Goal: Task Accomplishment & Management: Use online tool/utility

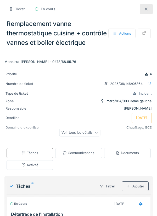
click at [83, 155] on div "Communications" at bounding box center [79, 152] width 32 height 5
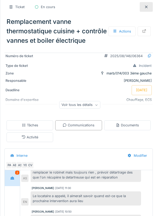
scroll to position [91, 0]
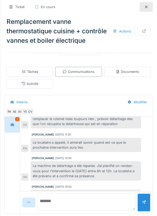
click at [96, 204] on textarea at bounding box center [86, 201] width 98 height 17
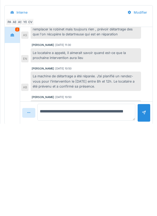
scroll to position [85, 0]
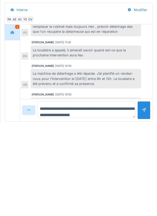
type textarea "**********"
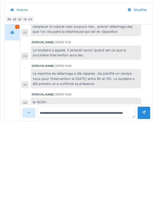
click at [142, 207] on div at bounding box center [144, 204] width 4 height 5
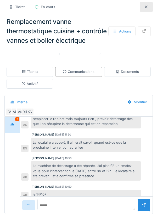
scroll to position [91, 0]
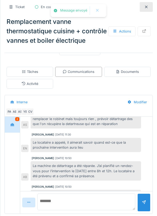
click at [85, 203] on textarea at bounding box center [86, 201] width 98 height 17
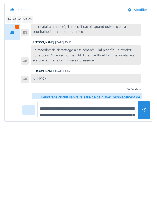
scroll to position [13, 0]
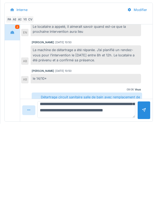
type textarea "**********"
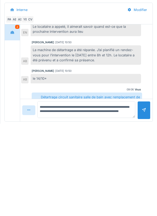
click at [145, 203] on div at bounding box center [144, 202] width 4 height 5
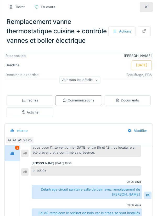
scroll to position [0, 0]
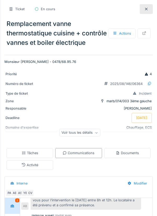
click at [126, 38] on div "Actions" at bounding box center [121, 34] width 27 height 10
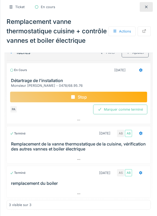
scroll to position [144, 0]
click at [88, 96] on div "Stop" at bounding box center [78, 96] width 137 height 11
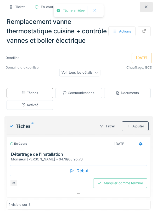
scroll to position [70, 0]
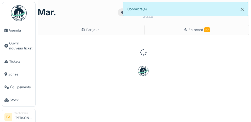
click at [18, 29] on span "Agenda" at bounding box center [21, 30] width 25 height 5
click at [17, 31] on span "Agenda" at bounding box center [21, 30] width 25 height 5
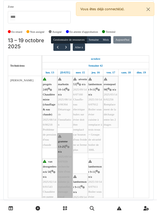
click at [64, 121] on link "gramme 13-25 | n/a 2025/09/146/07039 recherche fuite d'eau tuyauterie toilette …" at bounding box center [65, 169] width 15 height 72
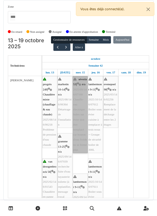
click at [79, 121] on link "séverin 53 | n/a 2025/09/146/07160 Chauffe-eau électrique bulex sur évier doit …" at bounding box center [80, 114] width 15 height 77
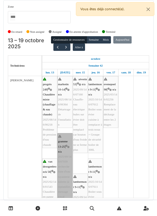
click at [67, 121] on link "gramme 13-25 | n/a 2025/09/146/07039 recherche fuite d'eau tuyauterie toilette …" at bounding box center [65, 169] width 15 height 72
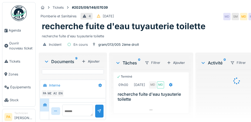
scroll to position [340, 0]
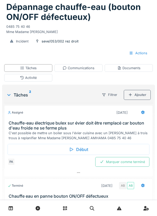
scroll to position [34, 0]
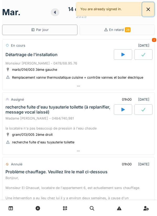
click at [151, 11] on button "Close" at bounding box center [148, 9] width 12 height 14
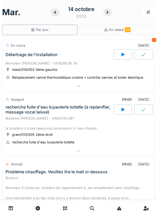
click at [111, 13] on div at bounding box center [107, 12] width 9 height 8
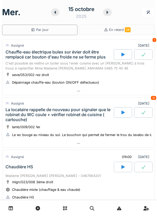
click at [86, 62] on div "C'est possible de mettre un boiler sous l'évier cuisine avec un Robin à trois t…" at bounding box center [78, 66] width 146 height 10
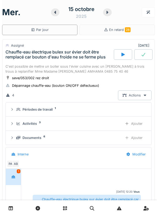
scroll to position [18, 0]
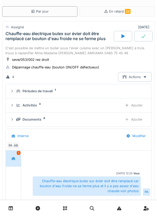
click at [46, 92] on div "Périodes de travail" at bounding box center [38, 91] width 30 height 5
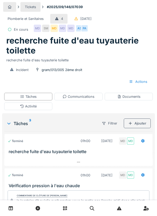
click at [42, 96] on div "Tâches" at bounding box center [28, 97] width 48 height 8
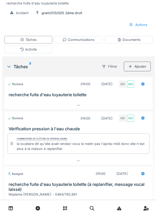
click at [73, 212] on div "Début" at bounding box center [79, 215] width 142 height 11
click at [33, 49] on div "Activité" at bounding box center [28, 49] width 17 height 5
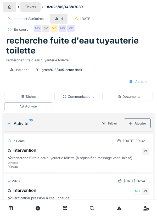
click at [141, 124] on div "Ajouter" at bounding box center [137, 123] width 27 height 10
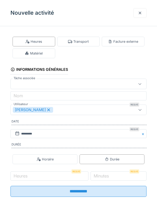
click at [84, 44] on div "Transport" at bounding box center [78, 42] width 43 height 10
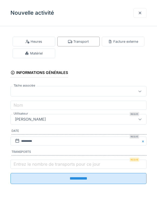
click at [28, 165] on label "Entrez le nombre de transports pour ce jour" at bounding box center [57, 164] width 89 height 6
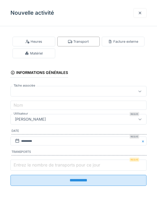
click at [28, 165] on input "Entrez le nombre de transports pour ce jour" at bounding box center [78, 164] width 136 height 11
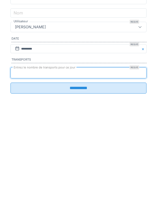
scroll to position [26, 0]
type input "*"
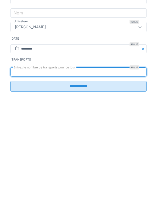
click at [116, 184] on input "**********" at bounding box center [78, 178] width 136 height 11
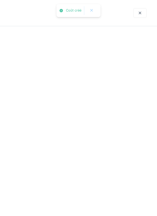
click at [93, 178] on div at bounding box center [78, 108] width 157 height 216
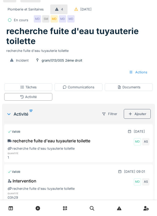
scroll to position [0, 0]
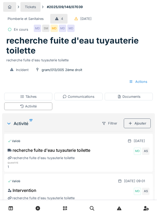
click at [38, 29] on div "MD" at bounding box center [37, 28] width 7 height 7
click at [43, 31] on div "SM" at bounding box center [45, 28] width 7 height 7
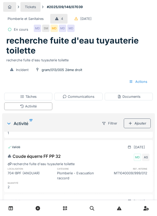
scroll to position [503, 0]
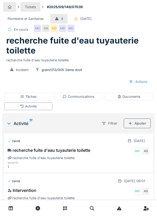
click at [93, 96] on div "Communications" at bounding box center [79, 96] width 32 height 5
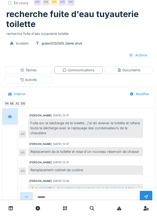
scroll to position [12, 0]
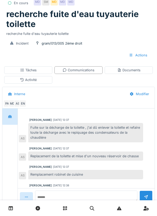
click at [25, 104] on div "EN" at bounding box center [22, 103] width 7 height 7
click at [17, 104] on div "AS" at bounding box center [17, 103] width 7 height 7
click at [14, 104] on div "MD" at bounding box center [12, 103] width 7 height 7
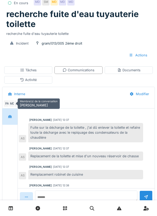
click at [4, 106] on div "PA" at bounding box center [6, 103] width 7 height 7
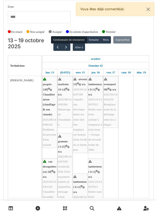
click at [152, 207] on link at bounding box center [146, 208] width 13 height 12
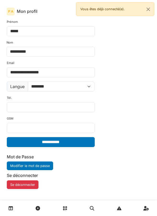
click at [124, 59] on div "**********" at bounding box center [79, 104] width 152 height 178
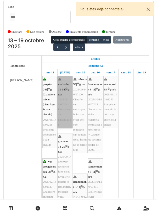
click at [65, 89] on link "marbotin 10-14 | n/a 2025/08/146/06364 Détartrage de l'installation" at bounding box center [65, 102] width 15 height 52
click at [67, 93] on link "marbotin 10-14 | n/a 2025/08/146/06364 Détartrage de l'installation" at bounding box center [65, 102] width 15 height 52
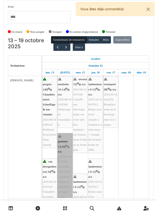
click at [68, 156] on link "gramme 13-25 | n/a 2025/09/146/07039 recherche fuite d'eau tuyauterie toilette …" at bounding box center [65, 169] width 15 height 72
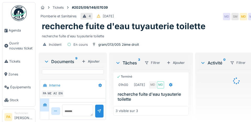
scroll to position [340, 0]
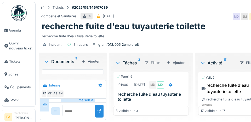
click at [14, 31] on span "Agenda" at bounding box center [21, 30] width 25 height 5
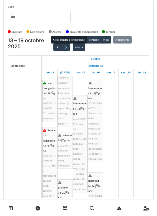
scroll to position [80, 0]
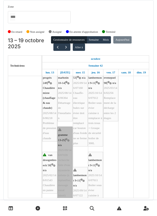
click at [66, 147] on link "gramme 13-25 | n/a 2025/09/146/07039 recherche fuite d'eau tuyauterie toilette …" at bounding box center [65, 162] width 15 height 72
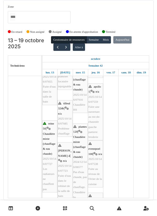
scroll to position [201, 0]
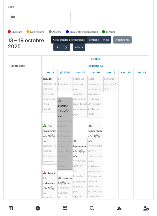
click at [69, 134] on link "gramme 13-25 | n/a 2025/09/146/07039 recherche fuite d'eau tuyauterie toilette …" at bounding box center [65, 133] width 15 height 72
click at [65, 135] on link "gramme 13-25 | n/a 2025/09/146/07039 recherche fuite d'eau tuyauterie toilette …" at bounding box center [65, 133] width 15 height 72
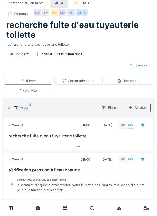
scroll to position [15, 0]
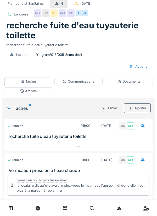
click at [49, 90] on div "Activité" at bounding box center [28, 91] width 48 height 8
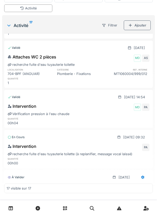
scroll to position [0, 0]
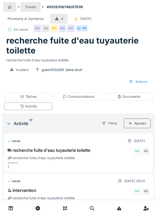
click at [152, 36] on div "recherche fuite d'eau tuyauterie toilette recherche fuite d'eau tuyauterie toil…" at bounding box center [78, 49] width 151 height 27
click at [151, 214] on link at bounding box center [146, 208] width 13 height 12
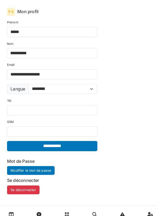
click at [145, 203] on link at bounding box center [146, 208] width 13 height 12
click at [147, 202] on link at bounding box center [146, 208] width 13 height 12
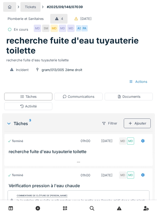
click at [8, 206] on link at bounding box center [10, 208] width 13 height 12
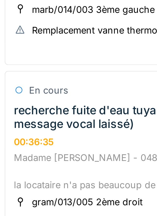
scroll to position [20, 0]
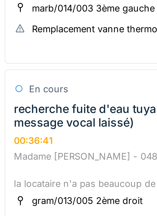
click at [7, 89] on div "recherche fuite d'eau tuyauterie toilette (à replanifier, message vocal laissé)" at bounding box center [58, 84] width 107 height 10
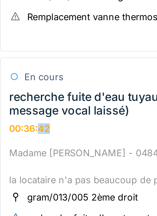
scroll to position [50, 0]
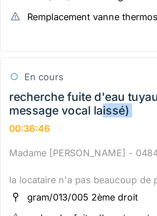
click at [16, 40] on div "recherche fuite d'eau tuyauterie toilette (à replanifier, message vocal laissé)" at bounding box center [58, 38] width 107 height 10
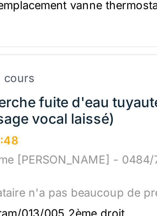
scroll to position [70, 0]
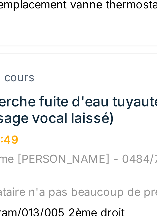
click at [28, 30] on div "recherche fuite d'eau tuyauterie toilette (à replanifier, message vocal laissé)" at bounding box center [58, 33] width 107 height 10
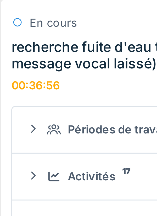
scroll to position [130, 0]
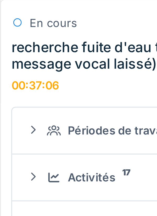
click at [26, 15] on div "recherche fuite d'eau tuyauterie toilette (à replanifier, message vocal laissé)" at bounding box center [58, 17] width 107 height 10
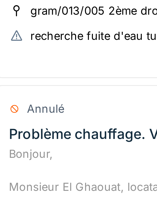
scroll to position [131, 0]
click at [16, 8] on div "recherche fuite d'eau tuyauterie toilette" at bounding box center [43, 10] width 62 height 5
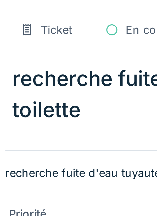
click at [48, 51] on p "recherche fuite d'eau tuyauterie toilette" at bounding box center [78, 52] width 148 height 5
click at [20, 63] on div "Priorité" at bounding box center [24, 64] width 39 height 5
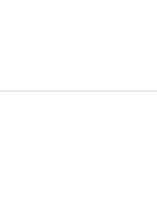
scroll to position [30, 0]
click at [33, 38] on div "recherche fuite d'eau tuyauterie toilette Actions" at bounding box center [78, 27] width 148 height 29
